Goal: Transaction & Acquisition: Subscribe to service/newsletter

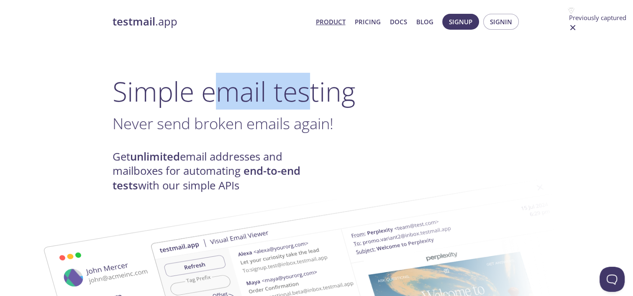
drag, startPoint x: 216, startPoint y: 90, endPoint x: 311, endPoint y: 93, distance: 95.1
click at [311, 93] on h1 "Simple email testing" at bounding box center [317, 91] width 409 height 32
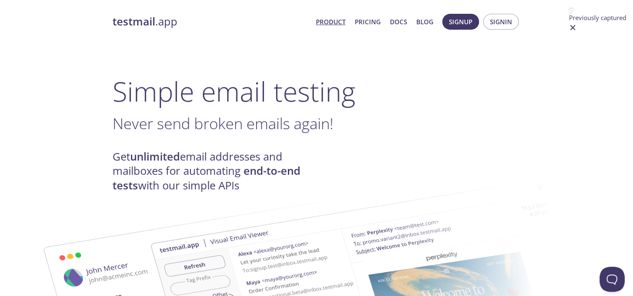
drag, startPoint x: 311, startPoint y: 93, endPoint x: 350, endPoint y: 147, distance: 66.7
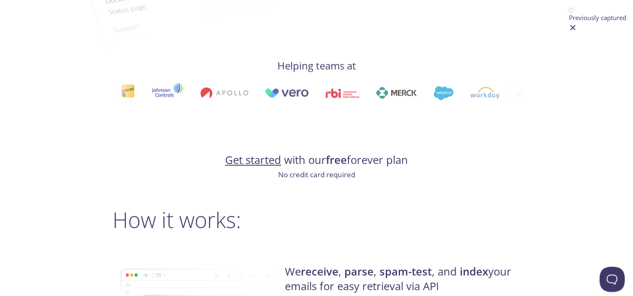
scroll to position [502, 0]
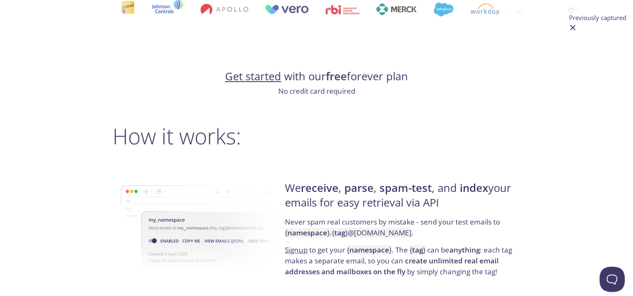
drag, startPoint x: 285, startPoint y: 190, endPoint x: 451, endPoint y: 208, distance: 167.2
click at [451, 208] on div "We receive , parse , spam-test , and index your emails for easy retrieval via A…" at bounding box center [402, 229] width 238 height 135
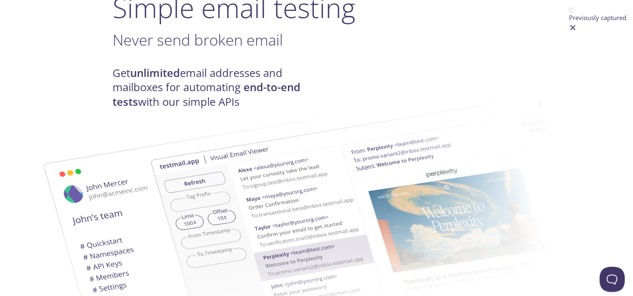
scroll to position [0, 0]
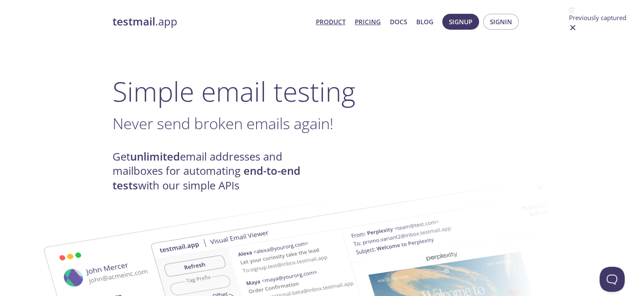
click at [363, 21] on link "Pricing" at bounding box center [368, 21] width 26 height 11
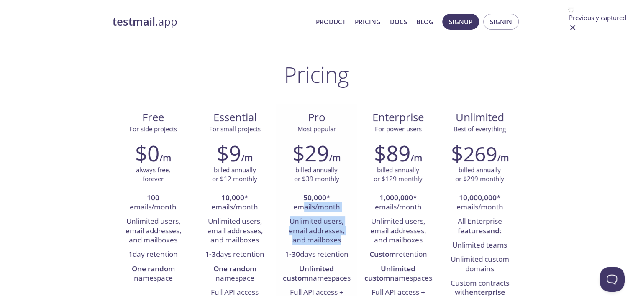
drag, startPoint x: 301, startPoint y: 206, endPoint x: 347, endPoint y: 236, distance: 55.3
click at [347, 236] on ul "50,000 * emails/month Unlimited users, email addresses, and mailboxes 1-30 days…" at bounding box center [316, 257] width 69 height 133
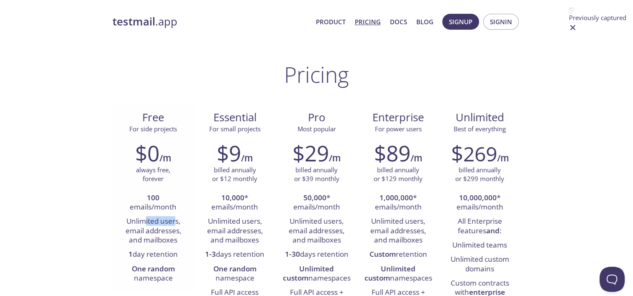
drag, startPoint x: 144, startPoint y: 223, endPoint x: 175, endPoint y: 221, distance: 31.4
click at [175, 221] on li "Unlimited users, email addresses, and mailboxes" at bounding box center [153, 231] width 69 height 33
